Goal: Task Accomplishment & Management: Complete application form

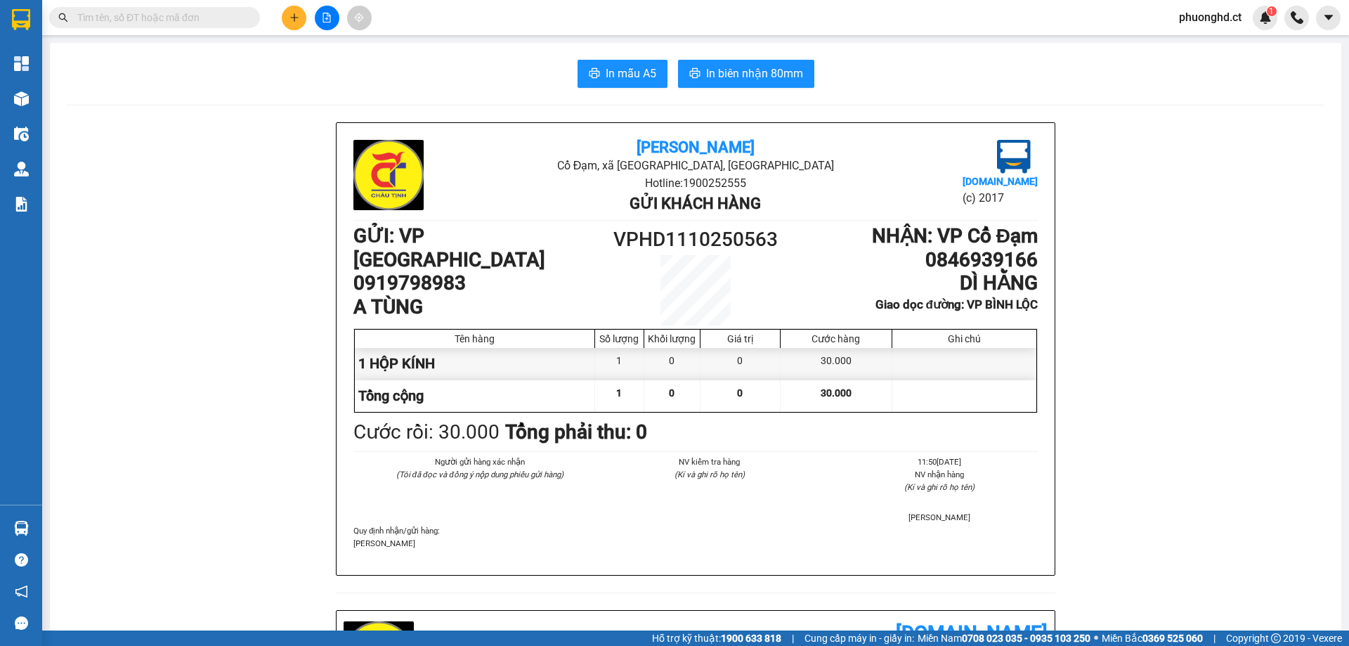
click at [230, 15] on input "text" at bounding box center [160, 17] width 166 height 15
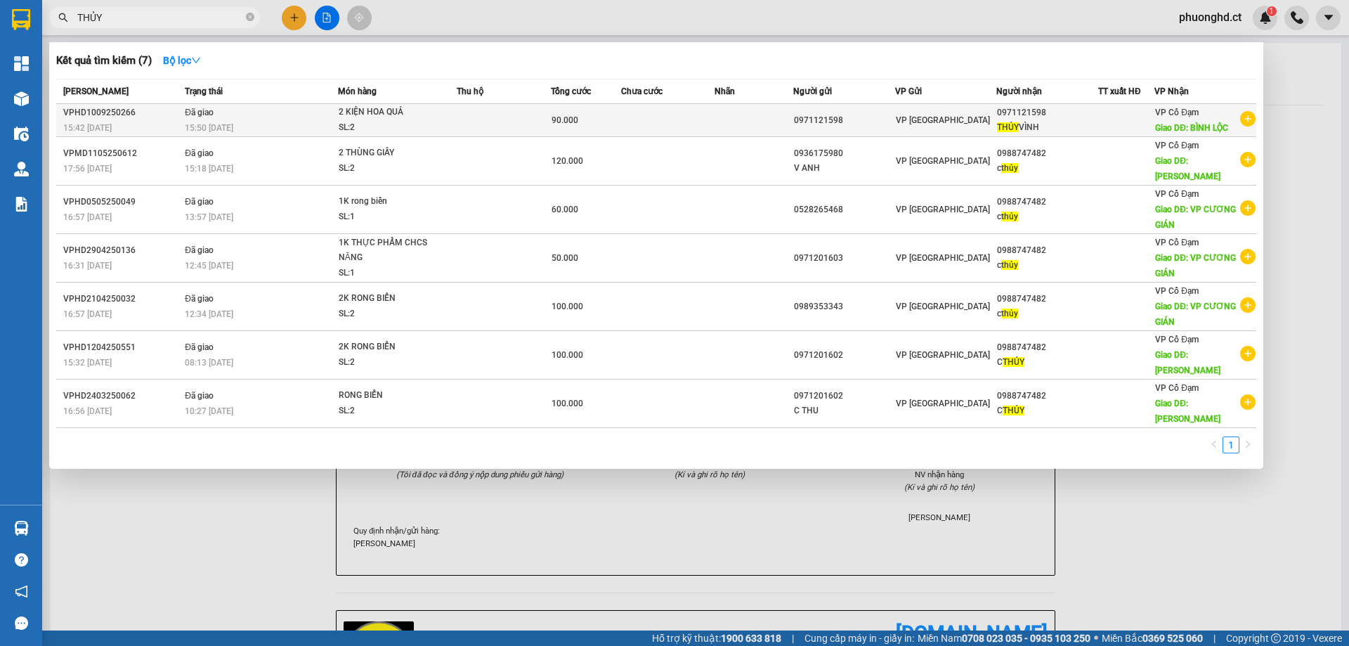
type input "THỦY"
click at [1248, 117] on icon "plus-circle" at bounding box center [1247, 118] width 15 height 15
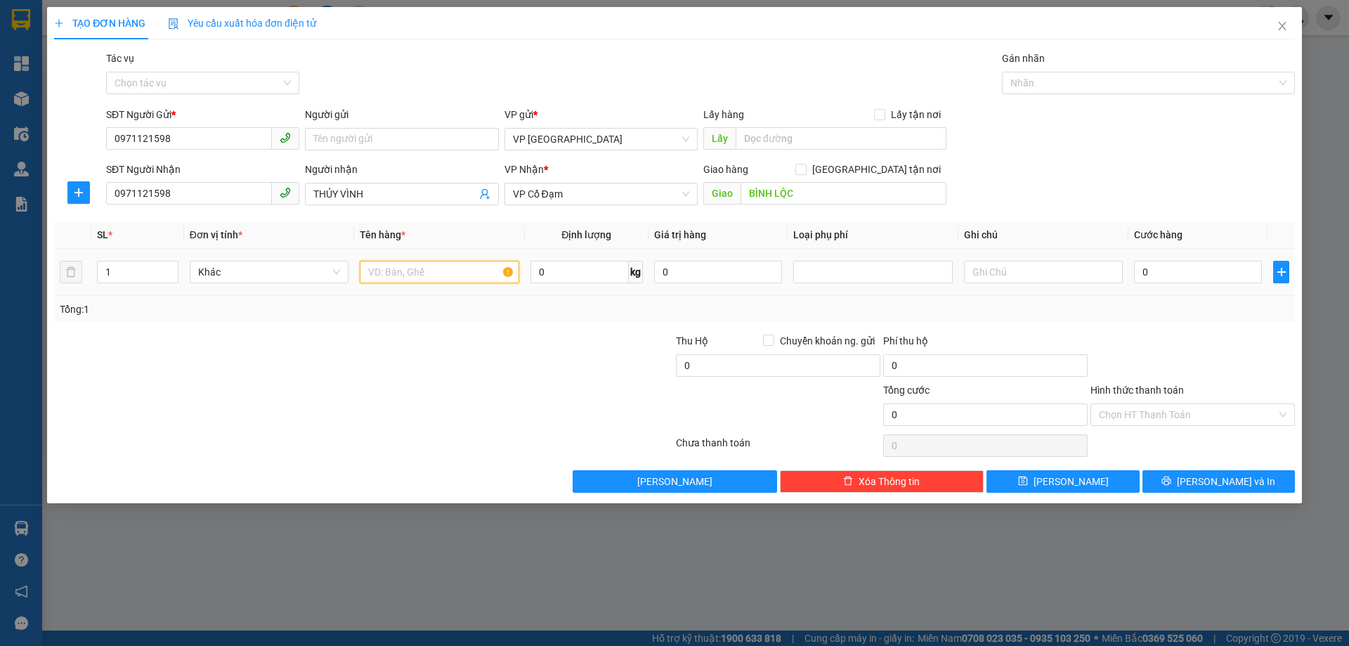
click at [397, 274] on input "text" at bounding box center [439, 272] width 159 height 22
type input "1K HOA QUẢ"
type input "50"
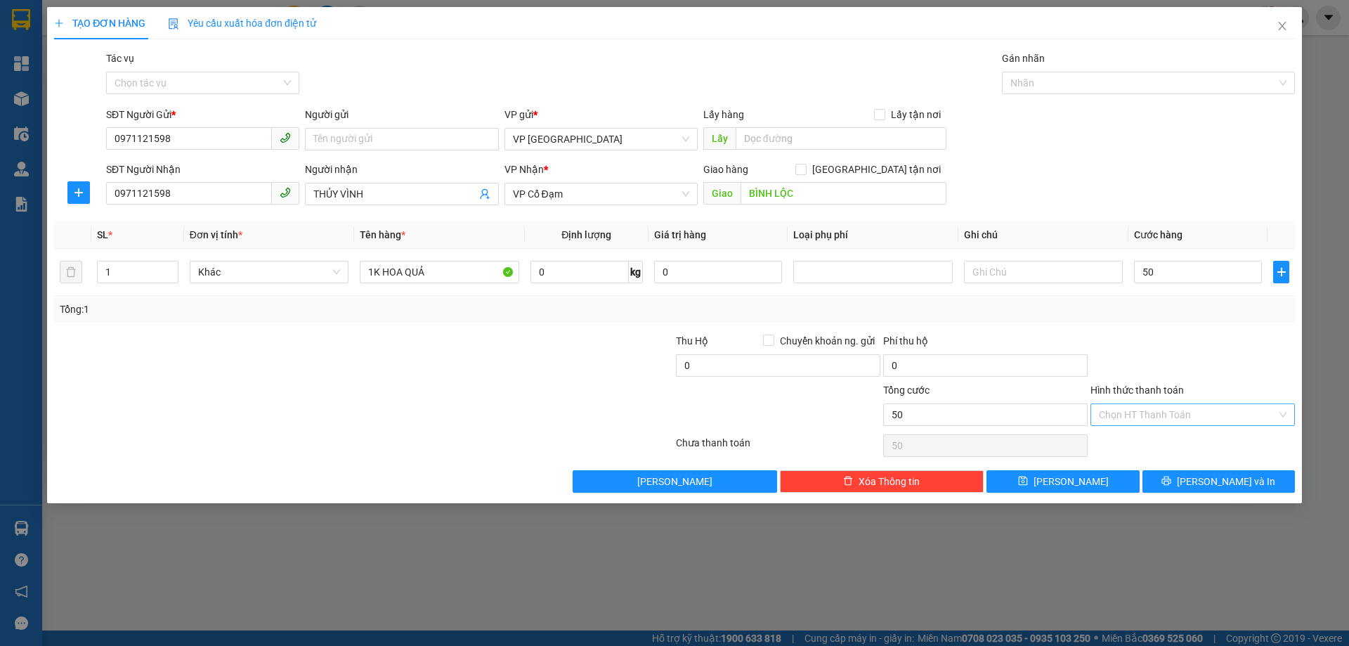
type input "50.000"
click at [1191, 419] on input "Hình thức thanh toán" at bounding box center [1188, 414] width 178 height 21
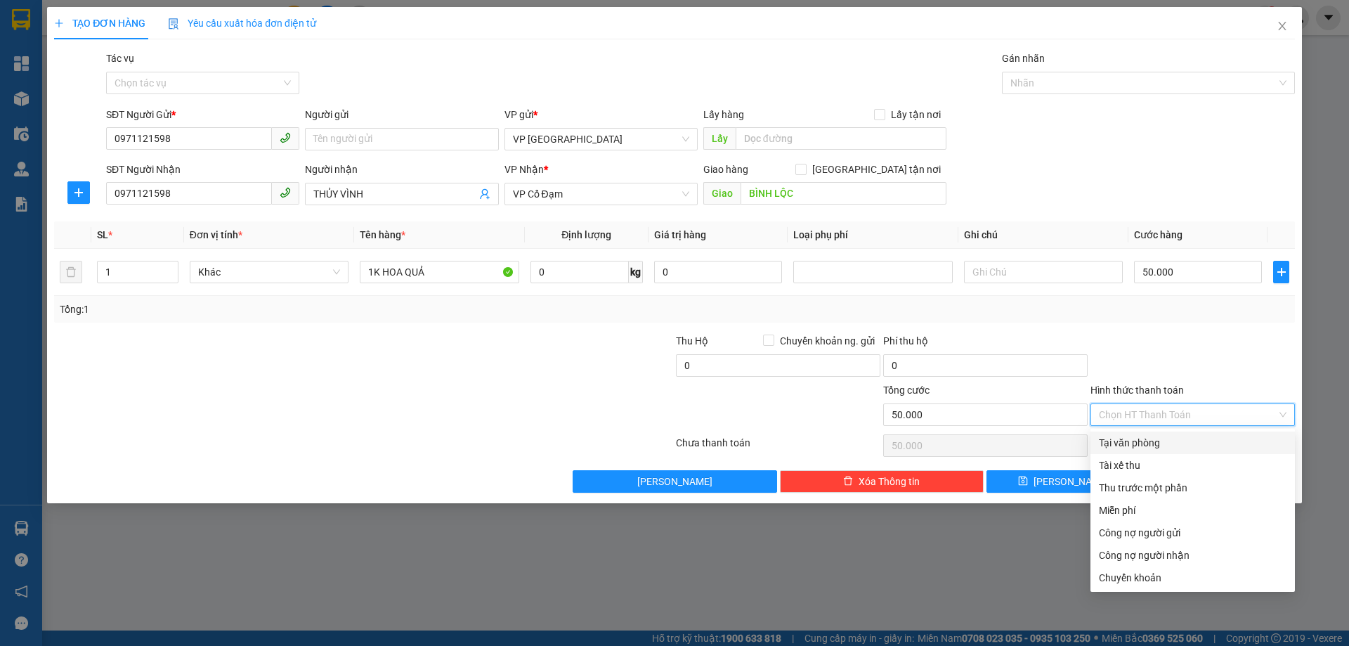
click at [1148, 444] on div "Tại văn phòng" at bounding box center [1193, 442] width 188 height 15
type input "0"
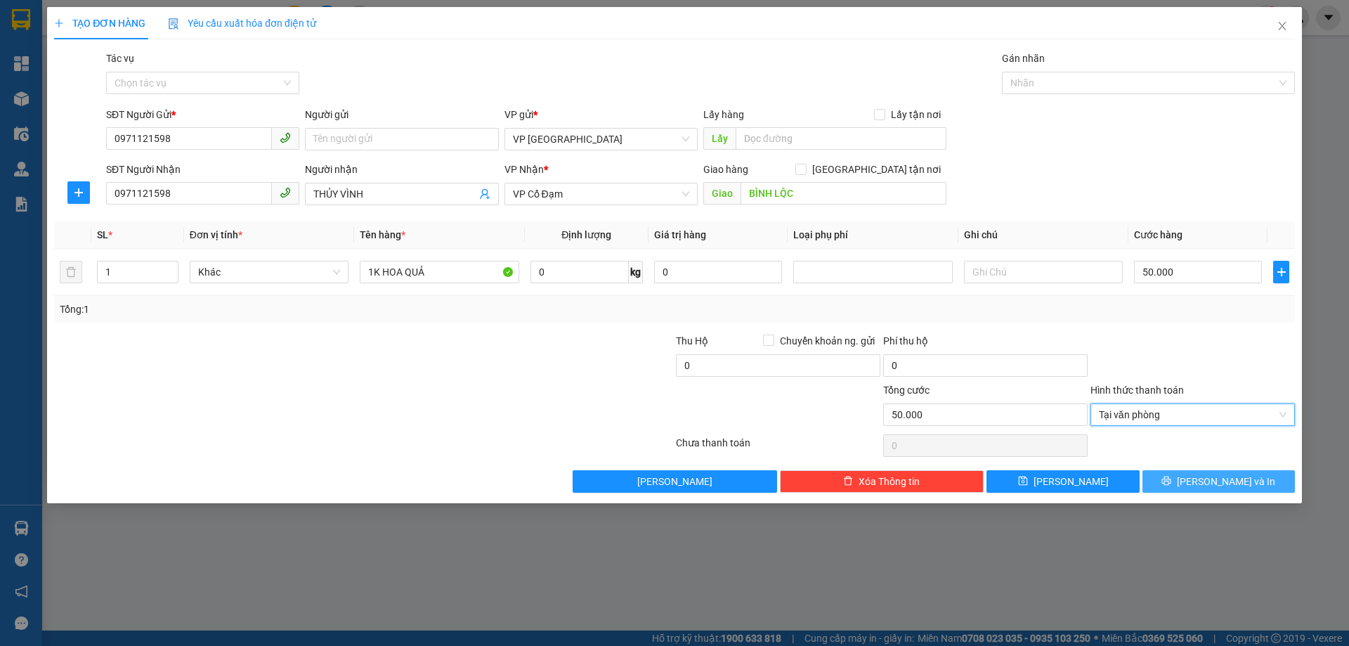
click at [1171, 480] on icon "printer" at bounding box center [1166, 481] width 10 height 10
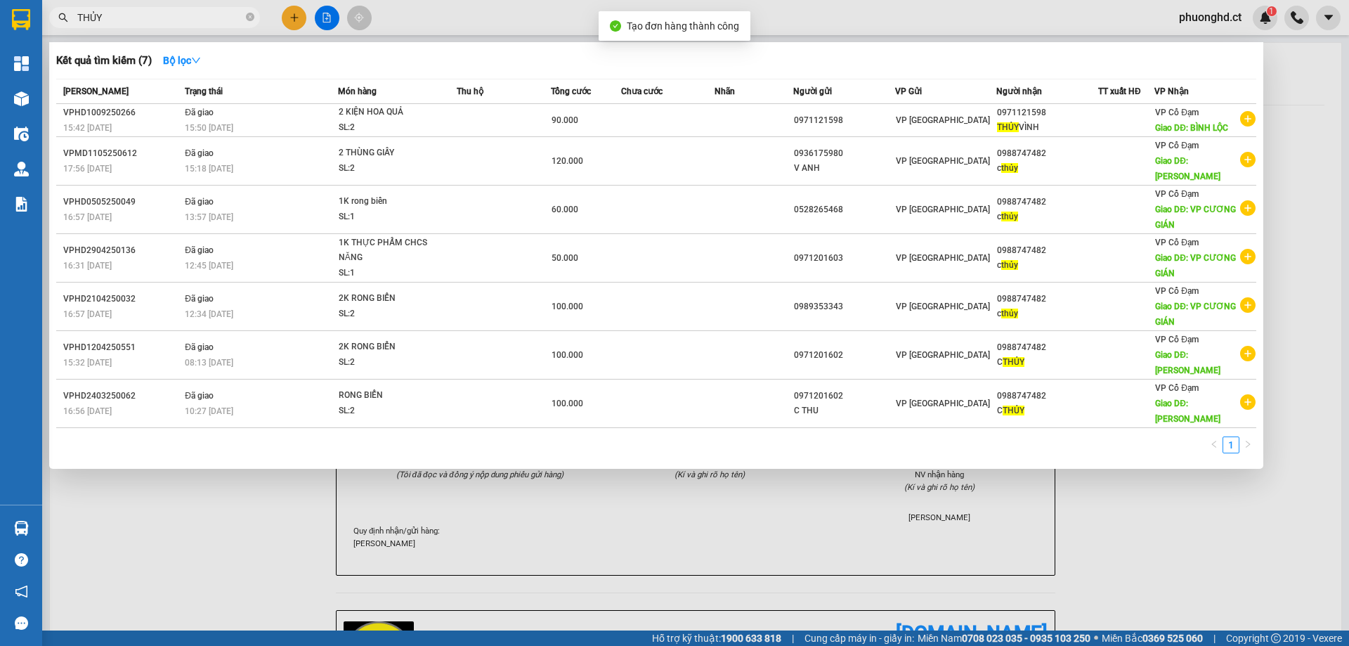
click at [192, 551] on div at bounding box center [674, 323] width 1349 height 646
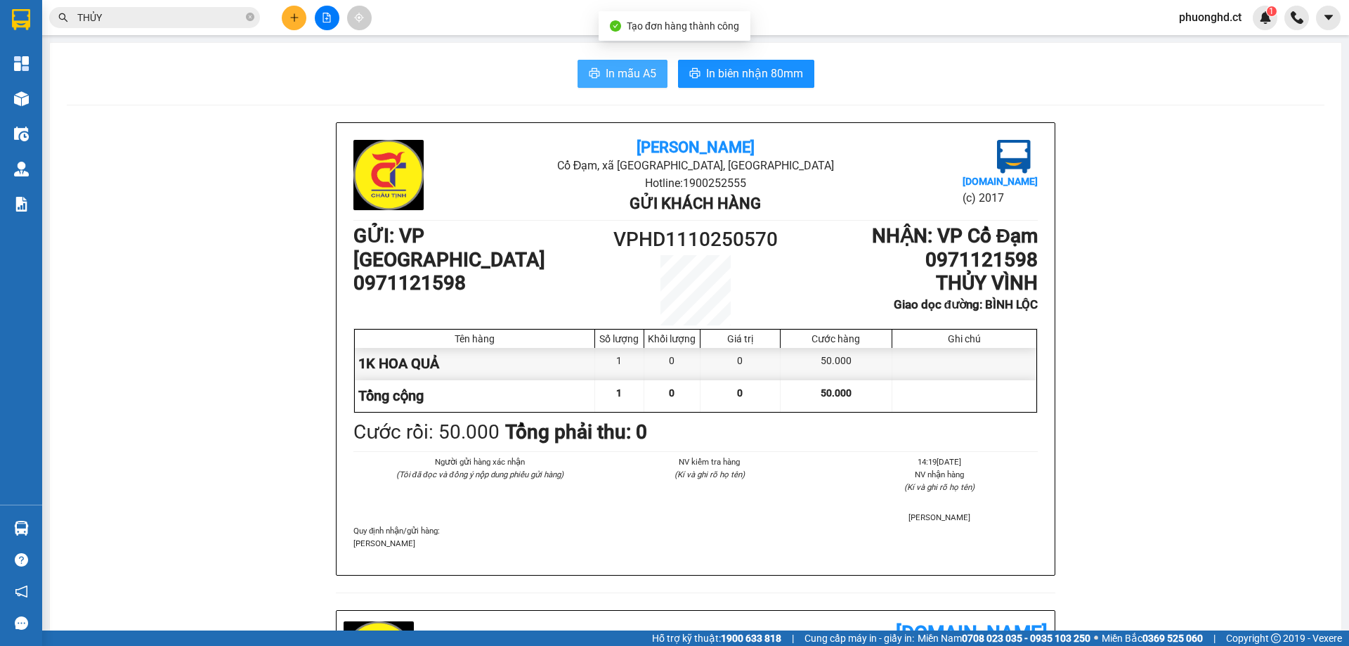
click at [614, 70] on span "In mẫu A5" at bounding box center [630, 74] width 51 height 18
